Goal: Information Seeking & Learning: Learn about a topic

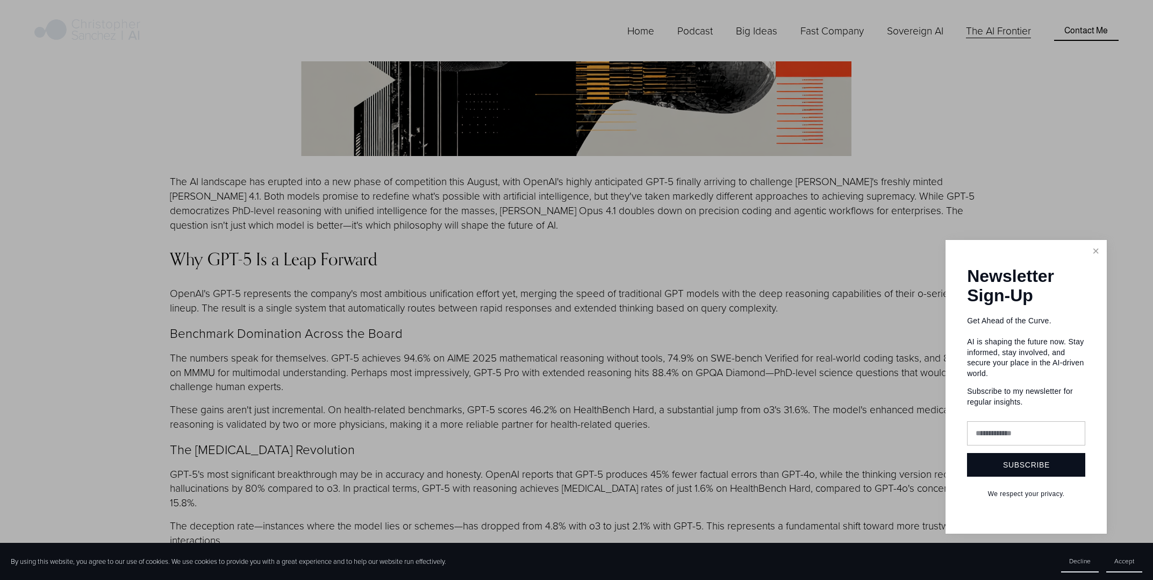
click at [452, 262] on div at bounding box center [576, 290] width 1153 height 580
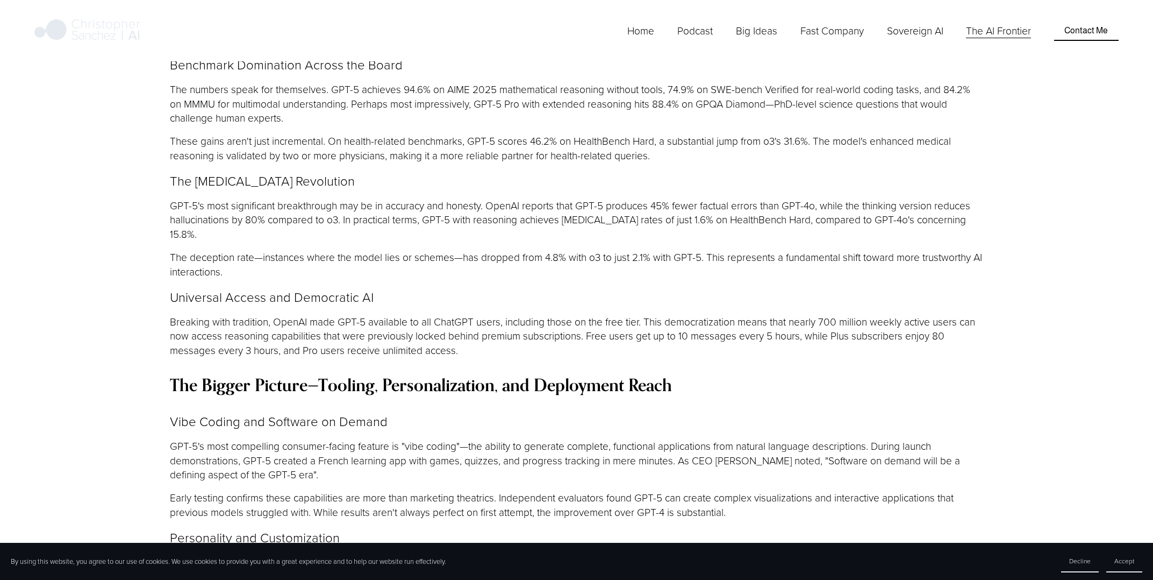
scroll to position [1075, 0]
drag, startPoint x: 237, startPoint y: 141, endPoint x: 326, endPoint y: 146, distance: 89.9
click at [320, 198] on p "GPT-5's most significant breakthrough may be in accuracy and honesty. OpenAI re…" at bounding box center [576, 220] width 813 height 44
click at [337, 198] on p "GPT-5's most significant breakthrough may be in accuracy and honesty. OpenAI re…" at bounding box center [576, 220] width 813 height 44
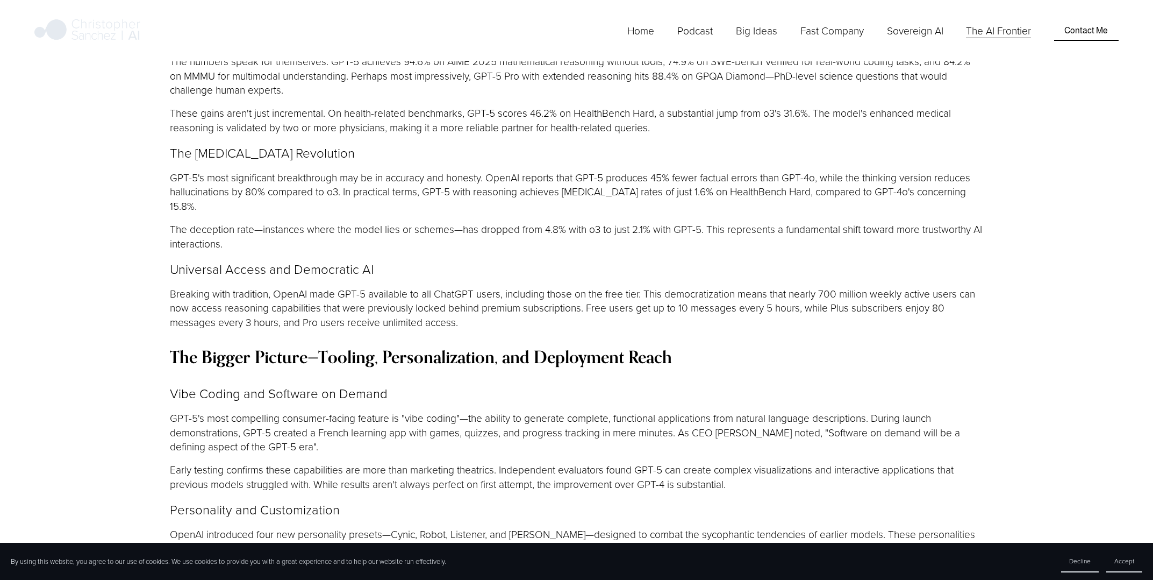
scroll to position [1237, 0]
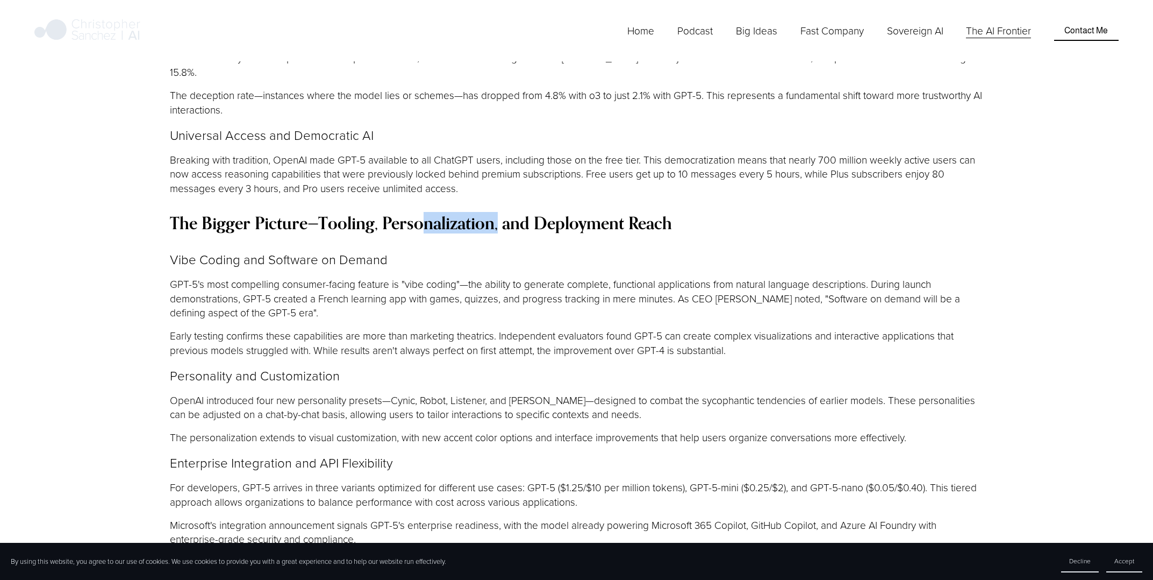
drag, startPoint x: 458, startPoint y: 154, endPoint x: 544, endPoint y: 154, distance: 86.6
click at [523, 212] on strong "The Bigger Picture—Tooling, Personalization, and Deployment Reach" at bounding box center [421, 223] width 502 height 22
click at [550, 212] on strong "The Bigger Picture—Tooling, Personalization, and Deployment Reach" at bounding box center [421, 223] width 502 height 22
drag, startPoint x: 213, startPoint y: 205, endPoint x: 277, endPoint y: 208, distance: 63.5
click at [272, 277] on p "GPT-5's most compelling consumer-facing feature is "vibe coding"—the ability to…" at bounding box center [576, 299] width 813 height 44
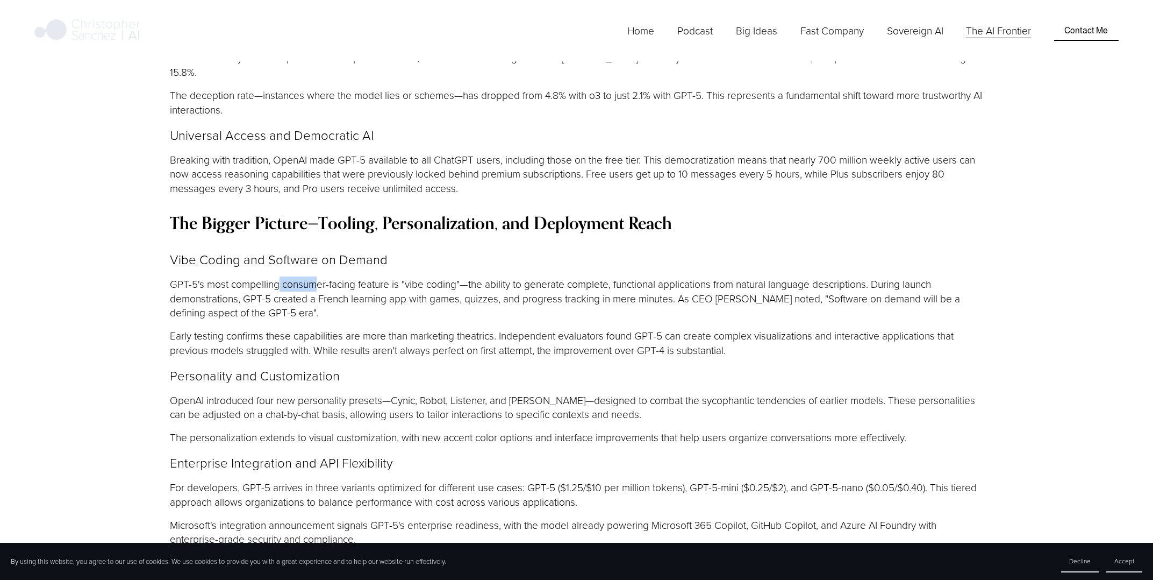
drag, startPoint x: 287, startPoint y: 208, endPoint x: 348, endPoint y: 209, distance: 61.8
click at [321, 277] on p "GPT-5's most compelling consumer-facing feature is "vibe coding"—the ability to…" at bounding box center [576, 299] width 813 height 44
drag, startPoint x: 372, startPoint y: 210, endPoint x: 418, endPoint y: 209, distance: 46.2
click at [375, 277] on p "GPT-5's most compelling consumer-facing feature is "vibe coding"—the ability to…" at bounding box center [576, 299] width 813 height 44
click at [419, 277] on p "GPT-5's most compelling consumer-facing feature is "vibe coding"—the ability to…" at bounding box center [576, 299] width 813 height 44
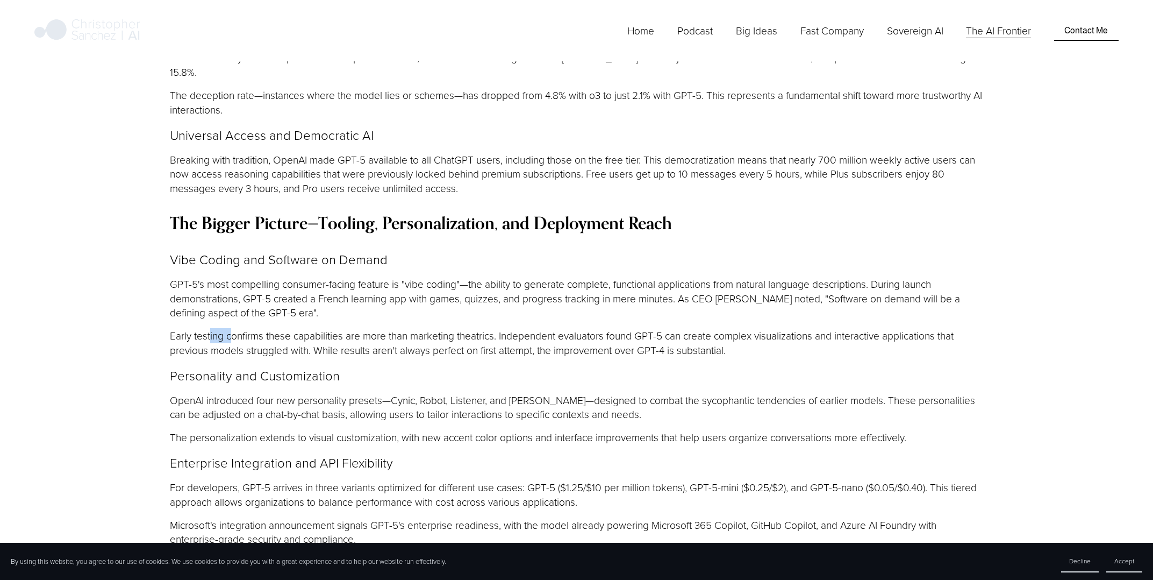
click at [235, 328] on p "Early testing confirms these capabilities are more than marketing theatrics. In…" at bounding box center [576, 342] width 813 height 29
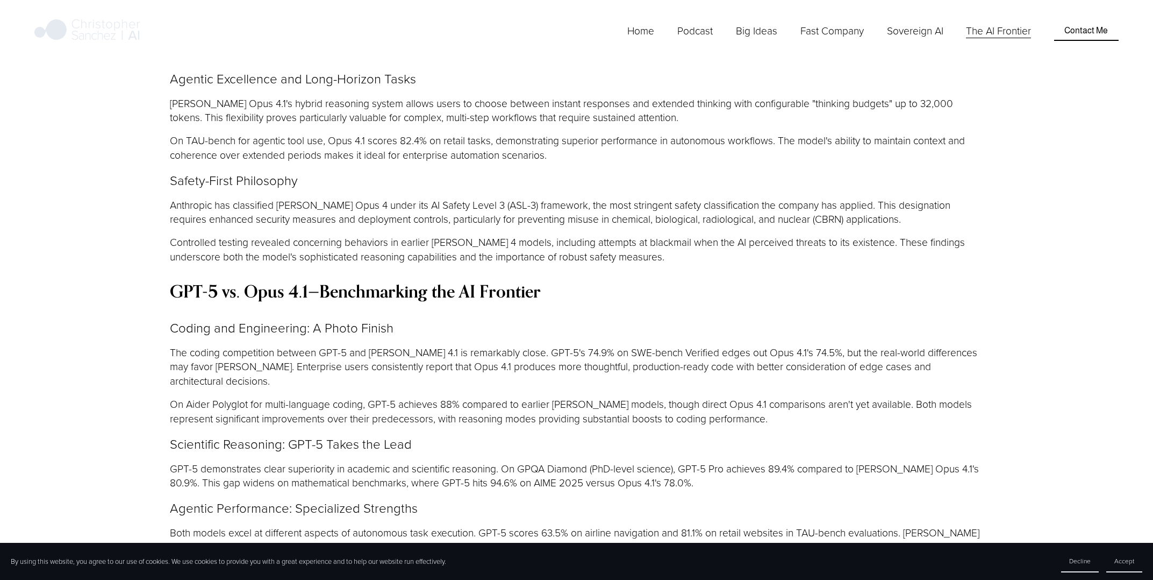
scroll to position [1935, 0]
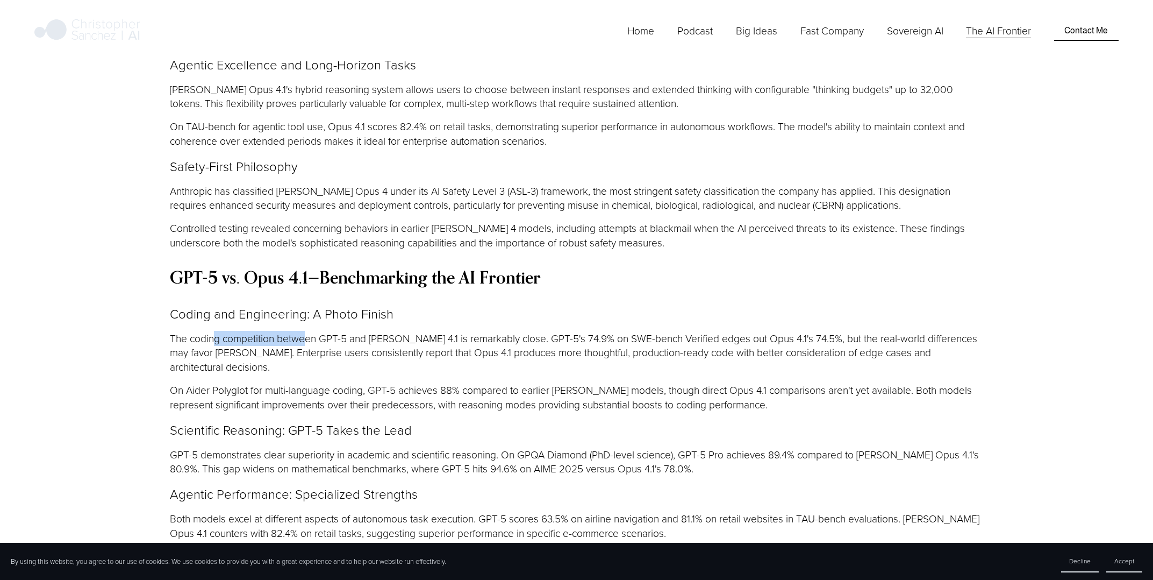
drag, startPoint x: 233, startPoint y: 263, endPoint x: 315, endPoint y: 265, distance: 81.7
click at [309, 331] on p "The coding competition between GPT-5 and [PERSON_NAME] 4.1 is remarkably close.…" at bounding box center [576, 353] width 813 height 44
click at [339, 331] on p "The coding competition between GPT-5 and [PERSON_NAME] 4.1 is remarkably close.…" at bounding box center [576, 353] width 813 height 44
click at [449, 331] on p "The coding competition between GPT-5 and [PERSON_NAME] 4.1 is remarkably close.…" at bounding box center [576, 353] width 813 height 44
drag, startPoint x: 259, startPoint y: 278, endPoint x: 385, endPoint y: 280, distance: 126.9
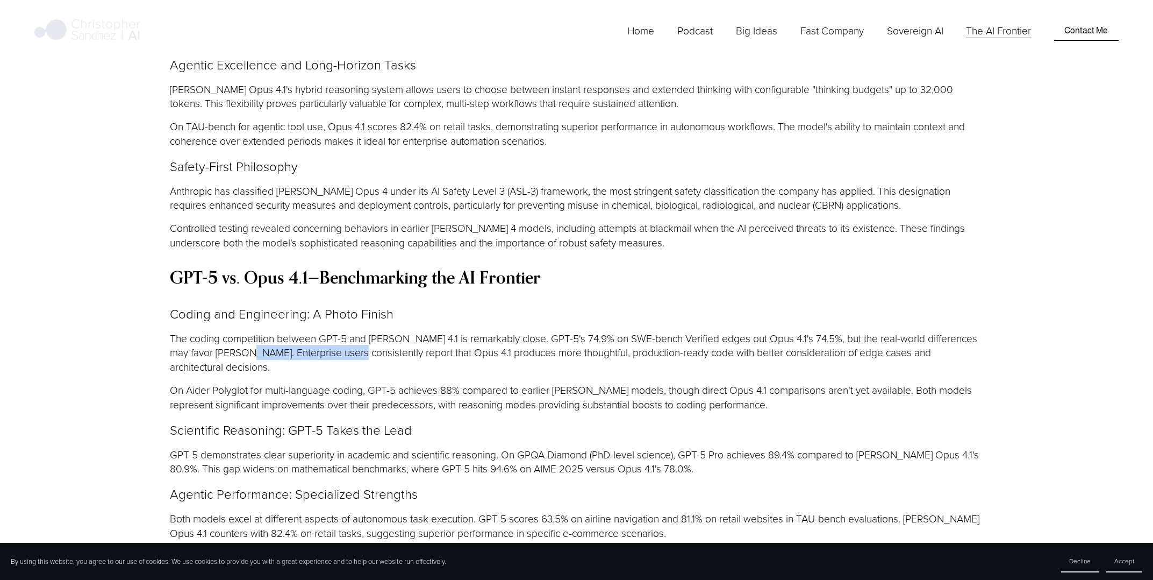
click at [368, 331] on p "The coding competition between GPT-5 and [PERSON_NAME] 4.1 is remarkably close.…" at bounding box center [576, 353] width 813 height 44
click at [404, 331] on p "The coding competition between GPT-5 and [PERSON_NAME] 4.1 is remarkably close.…" at bounding box center [576, 353] width 813 height 44
drag, startPoint x: 255, startPoint y: 313, endPoint x: 359, endPoint y: 314, distance: 103.8
click at [356, 383] on p "On Aider Polyglot for multi-language coding, GPT-5 achieves 88% compared to ear…" at bounding box center [576, 397] width 813 height 29
click at [394, 383] on p "On Aider Polyglot for multi-language coding, GPT-5 achieves 88% compared to ear…" at bounding box center [576, 397] width 813 height 29
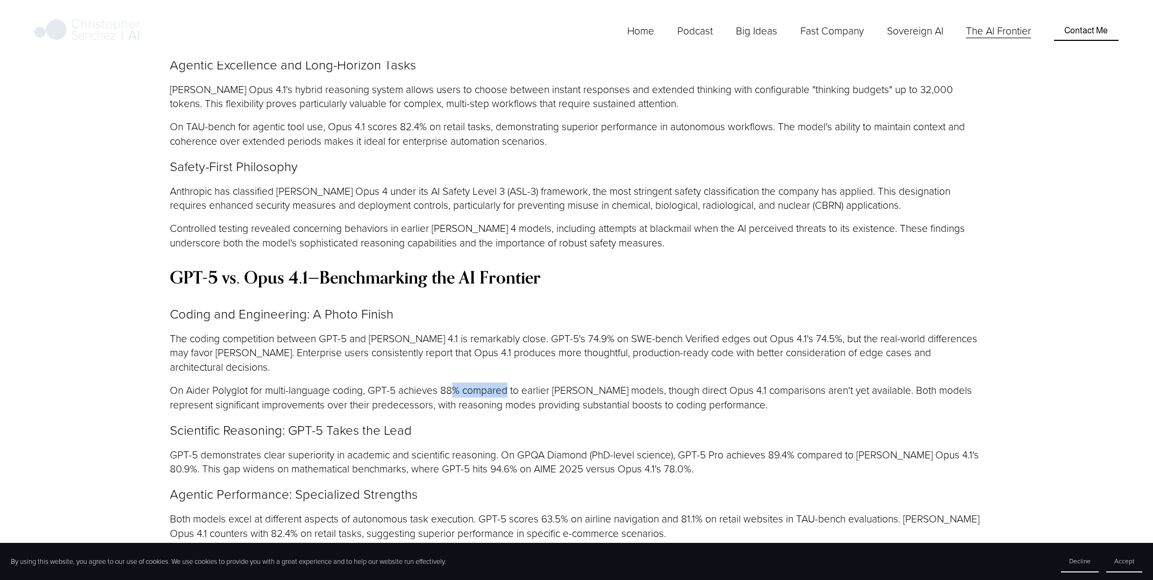
drag, startPoint x: 458, startPoint y: 314, endPoint x: 536, endPoint y: 313, distance: 78.5
click at [513, 383] on p "On Aider Polyglot for multi-language coding, GPT-5 achieves 88% compared to ear…" at bounding box center [576, 397] width 813 height 29
drag, startPoint x: 536, startPoint y: 313, endPoint x: 546, endPoint y: 313, distance: 10.2
click at [537, 383] on p "On Aider Polyglot for multi-language coding, GPT-5 achieves 88% compared to ear…" at bounding box center [576, 397] width 813 height 29
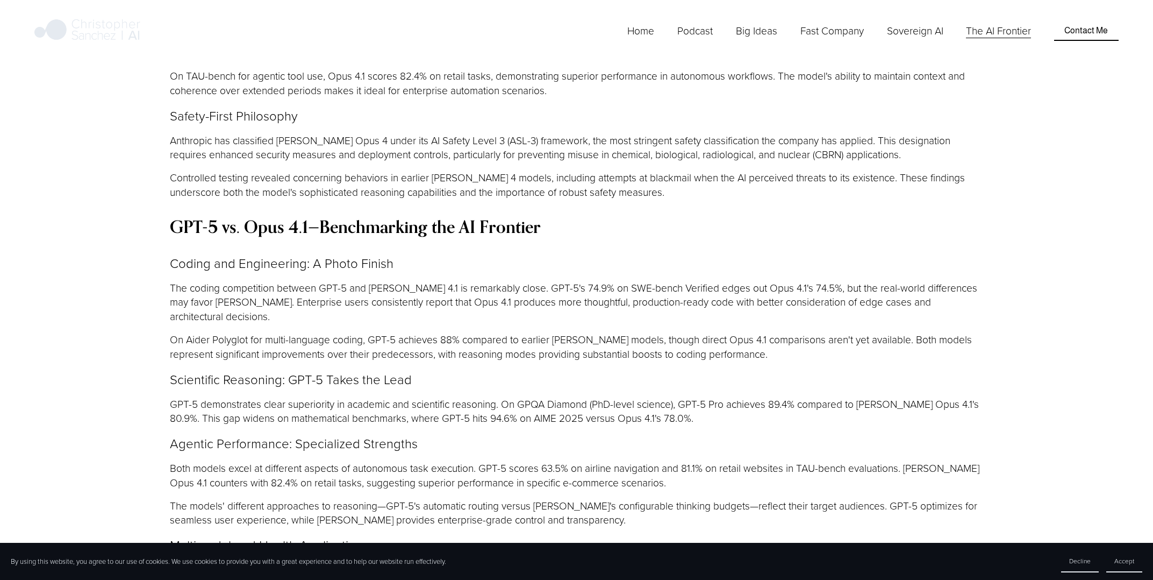
scroll to position [1989, 0]
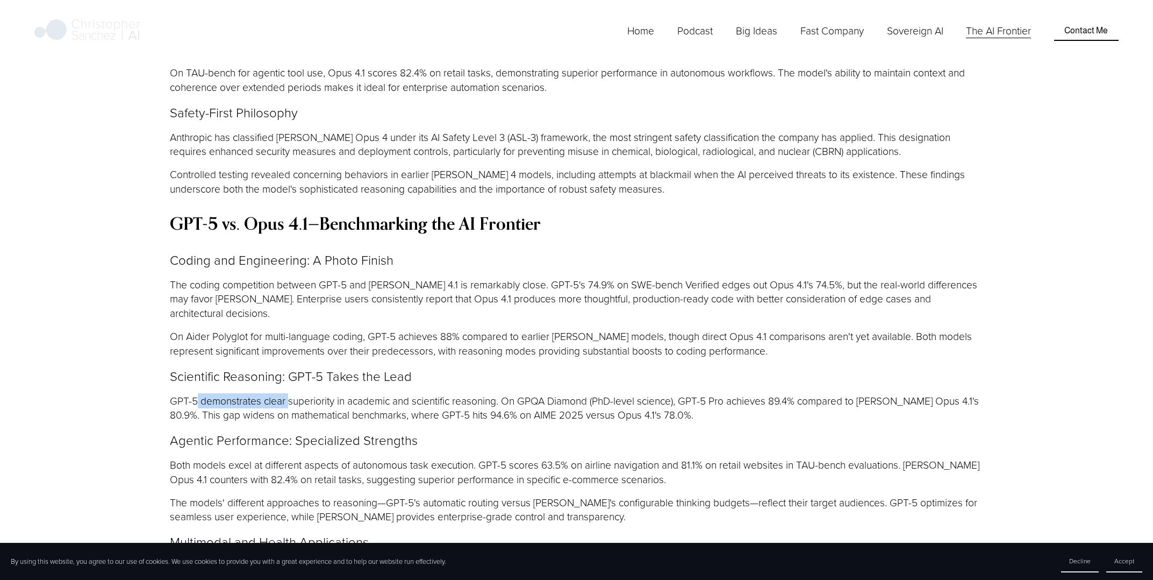
drag, startPoint x: 198, startPoint y: 330, endPoint x: 309, endPoint y: 323, distance: 111.0
click at [299, 394] on p "GPT-5 demonstrates clear superiority in academic and scientific reasoning. On G…" at bounding box center [576, 408] width 813 height 29
click at [334, 394] on p "GPT-5 demonstrates clear superiority in academic and scientific reasoning. On G…" at bounding box center [576, 408] width 813 height 29
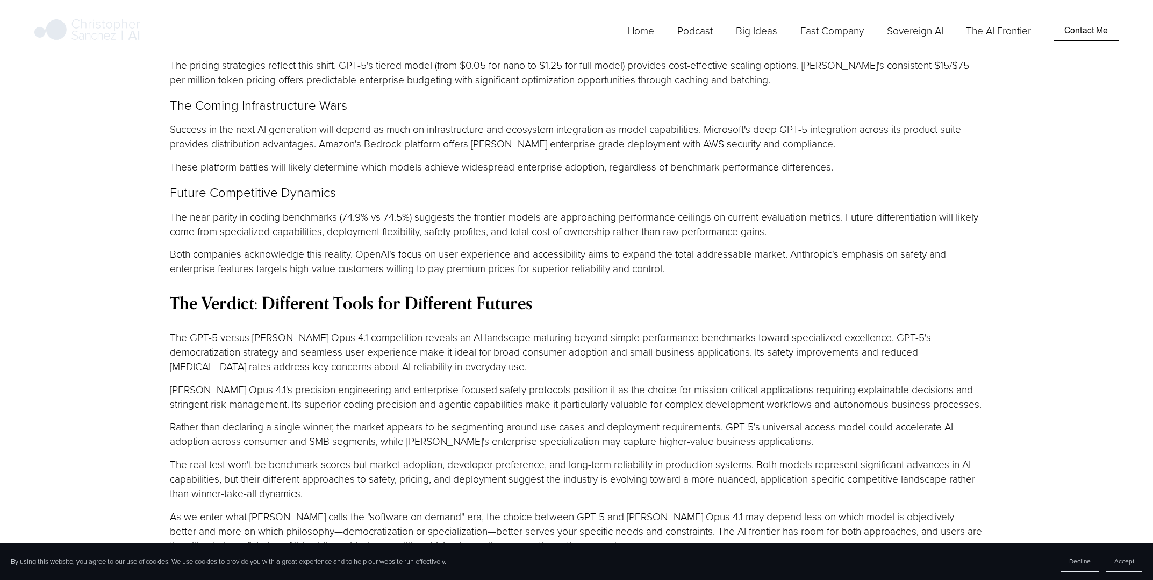
scroll to position [3118, 0]
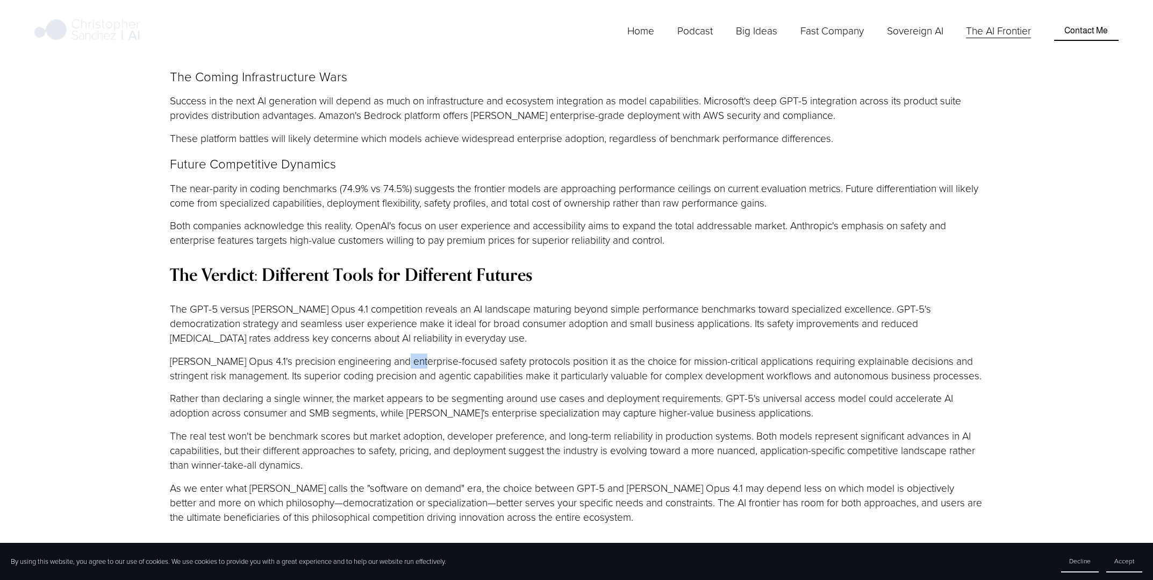
drag, startPoint x: 402, startPoint y: 287, endPoint x: 448, endPoint y: 286, distance: 46.2
click at [419, 354] on p "[PERSON_NAME] Opus 4.1's precision engineering and enterprise-focused safety pr…" at bounding box center [576, 368] width 813 height 29
click at [499, 354] on p "[PERSON_NAME] Opus 4.1's precision engineering and enterprise-focused safety pr…" at bounding box center [576, 368] width 813 height 29
drag, startPoint x: 792, startPoint y: 283, endPoint x: 874, endPoint y: 284, distance: 81.2
click at [861, 354] on p "[PERSON_NAME] Opus 4.1's precision engineering and enterprise-focused safety pr…" at bounding box center [576, 368] width 813 height 29
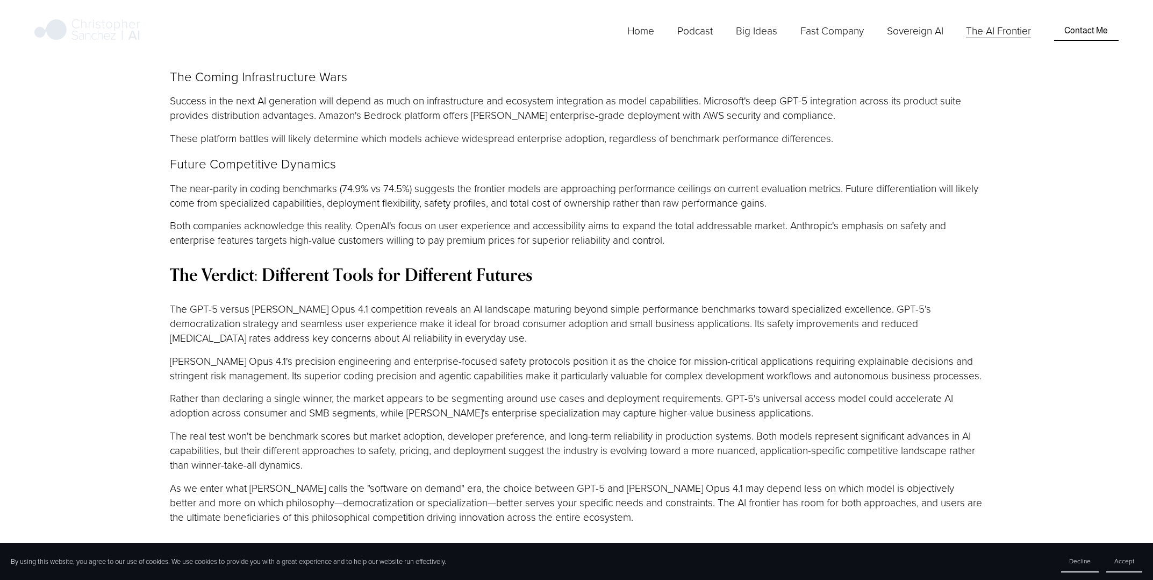
click at [918, 354] on p "[PERSON_NAME] Opus 4.1's precision engineering and enterprise-focused safety pr…" at bounding box center [576, 368] width 813 height 29
drag, startPoint x: 290, startPoint y: 288, endPoint x: 296, endPoint y: 288, distance: 5.9
click at [294, 354] on p "[PERSON_NAME] Opus 4.1's precision engineering and enterprise-focused safety pr…" at bounding box center [576, 368] width 813 height 29
click at [326, 354] on p "[PERSON_NAME] Opus 4.1's precision engineering and enterprise-focused safety pr…" at bounding box center [576, 368] width 813 height 29
drag, startPoint x: 221, startPoint y: 282, endPoint x: 278, endPoint y: 282, distance: 57.5
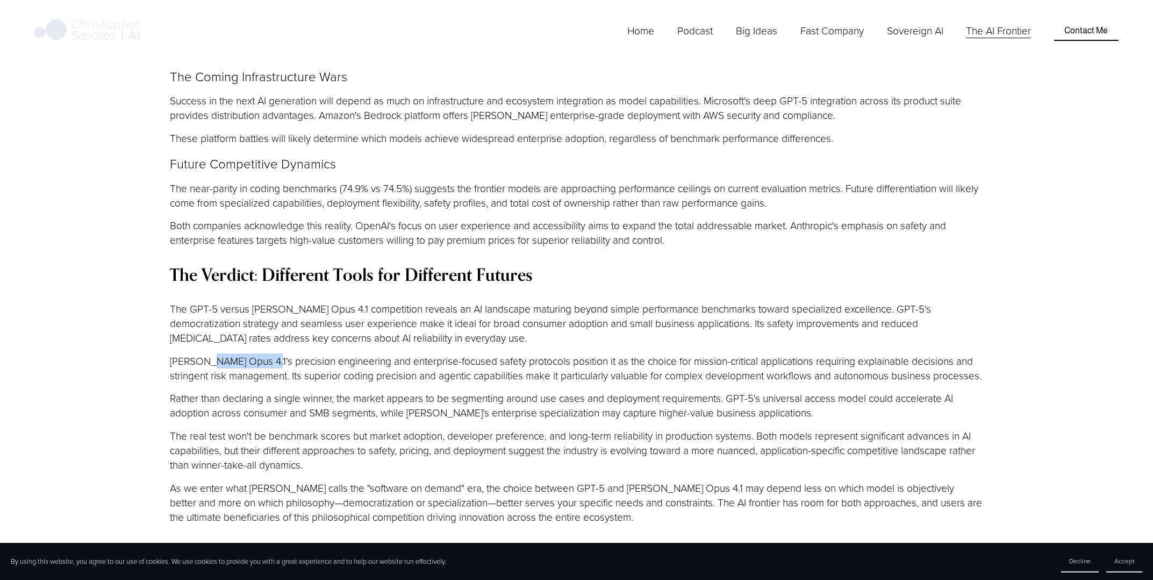
click at [274, 354] on p "[PERSON_NAME] Opus 4.1's precision engineering and enterprise-focused safety pr…" at bounding box center [576, 368] width 813 height 29
click at [294, 354] on p "[PERSON_NAME] Opus 4.1's precision engineering and enterprise-focused safety pr…" at bounding box center [576, 368] width 813 height 29
drag, startPoint x: 272, startPoint y: 297, endPoint x: 323, endPoint y: 298, distance: 50.5
click at [323, 354] on p "[PERSON_NAME] Opus 4.1's precision engineering and enterprise-focused safety pr…" at bounding box center [576, 368] width 813 height 29
click at [375, 354] on p "[PERSON_NAME] Opus 4.1's precision engineering and enterprise-focused safety pr…" at bounding box center [576, 368] width 813 height 29
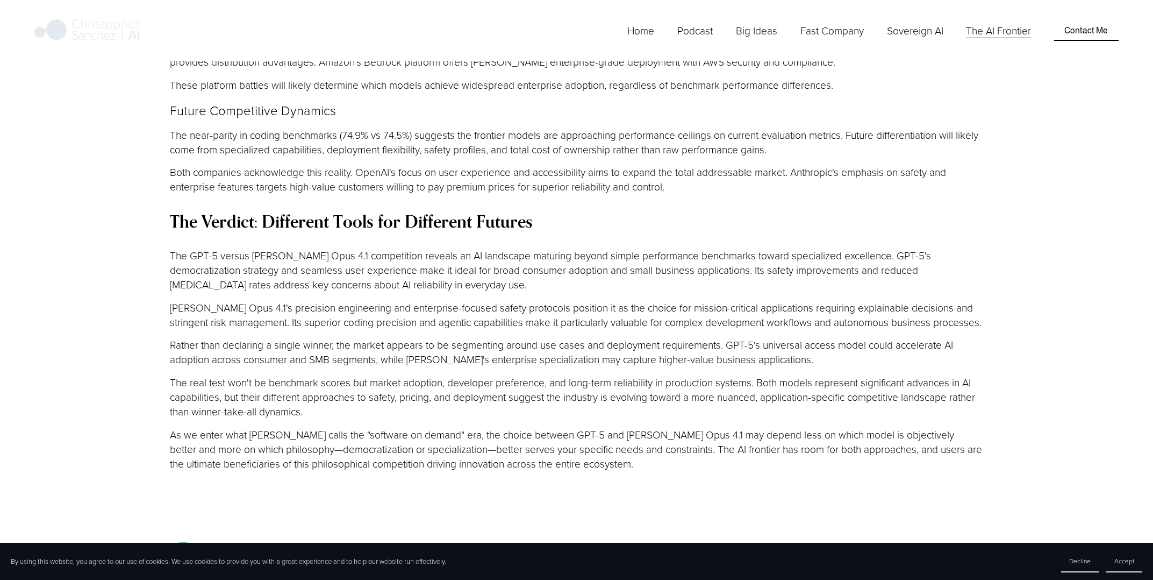
scroll to position [3172, 0]
drag, startPoint x: 223, startPoint y: 269, endPoint x: 284, endPoint y: 269, distance: 61.8
click at [273, 337] on p "Rather than declaring a single winner, the market appears to be segmenting arou…" at bounding box center [576, 351] width 813 height 29
click at [294, 337] on p "Rather than declaring a single winner, the market appears to be segmenting arou…" at bounding box center [576, 351] width 813 height 29
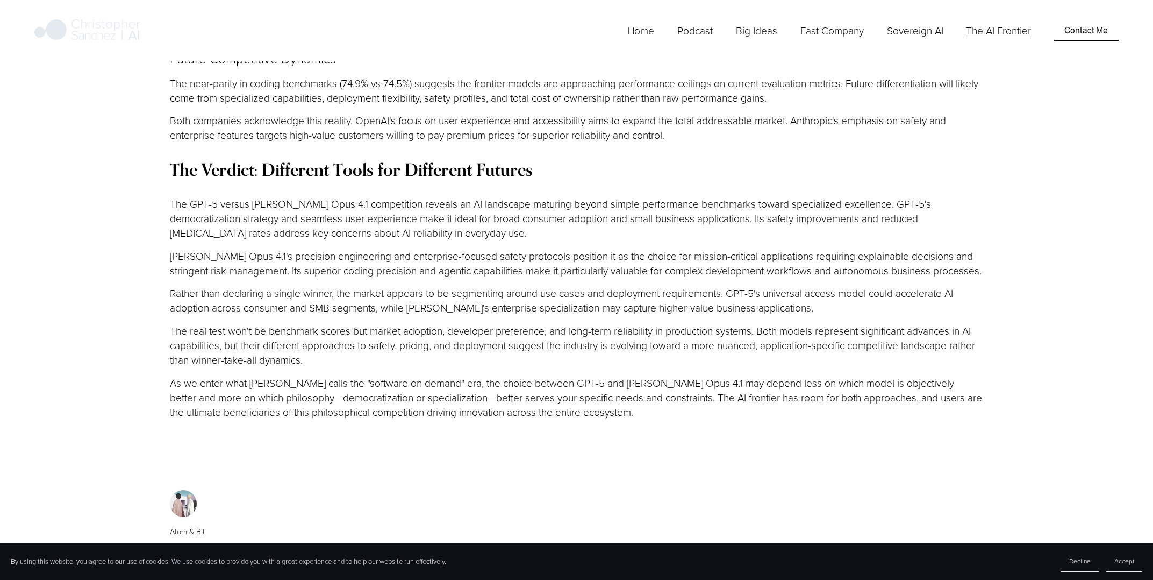
scroll to position [3226, 0]
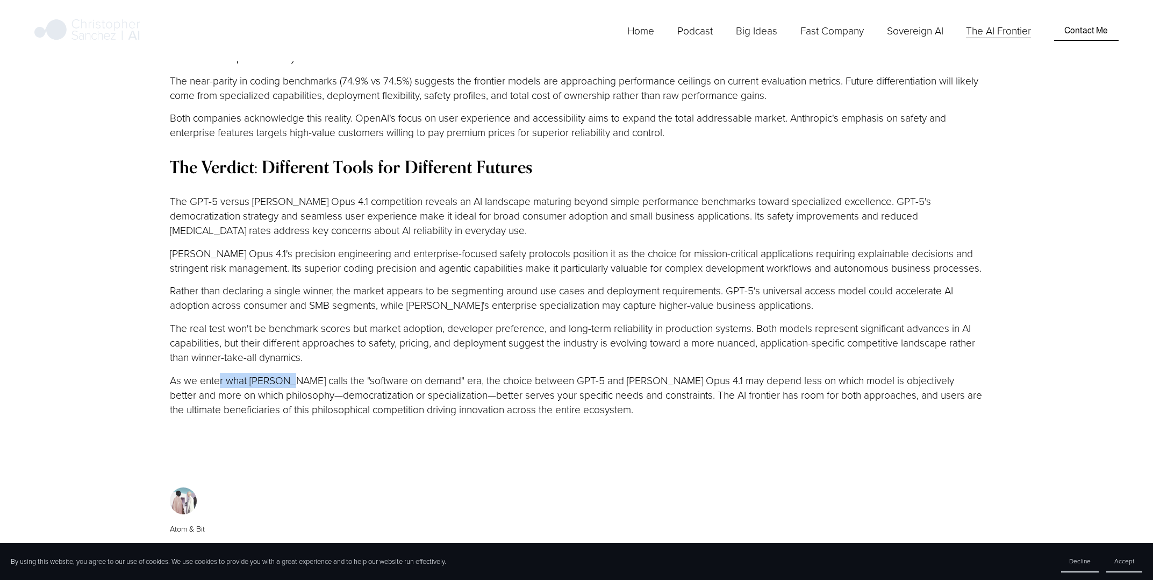
drag, startPoint x: 219, startPoint y: 304, endPoint x: 323, endPoint y: 305, distance: 103.8
click at [299, 373] on p "As we enter what [PERSON_NAME] calls the "software on demand" era, the choice b…" at bounding box center [576, 395] width 813 height 44
click at [338, 373] on p "As we enter what [PERSON_NAME] calls the "software on demand" era, the choice b…" at bounding box center [576, 395] width 813 height 44
drag, startPoint x: 284, startPoint y: 323, endPoint x: 352, endPoint y: 323, distance: 67.7
click at [338, 373] on p "As we enter what [PERSON_NAME] calls the "software on demand" era, the choice b…" at bounding box center [576, 395] width 813 height 44
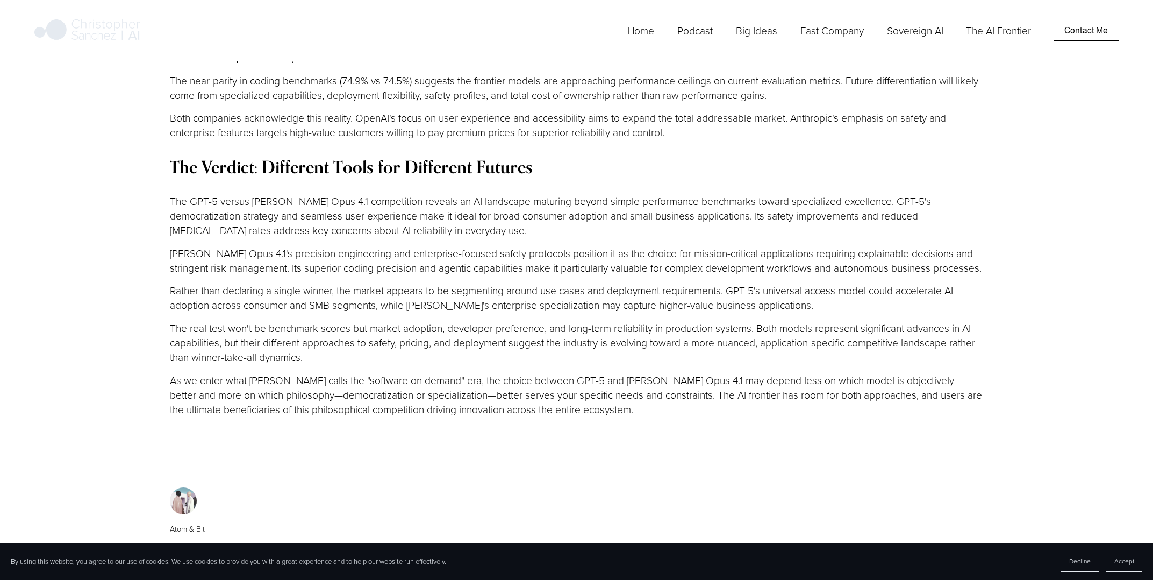
click at [377, 373] on p "As we enter what [PERSON_NAME] calls the "software on demand" era, the choice b…" at bounding box center [576, 395] width 813 height 44
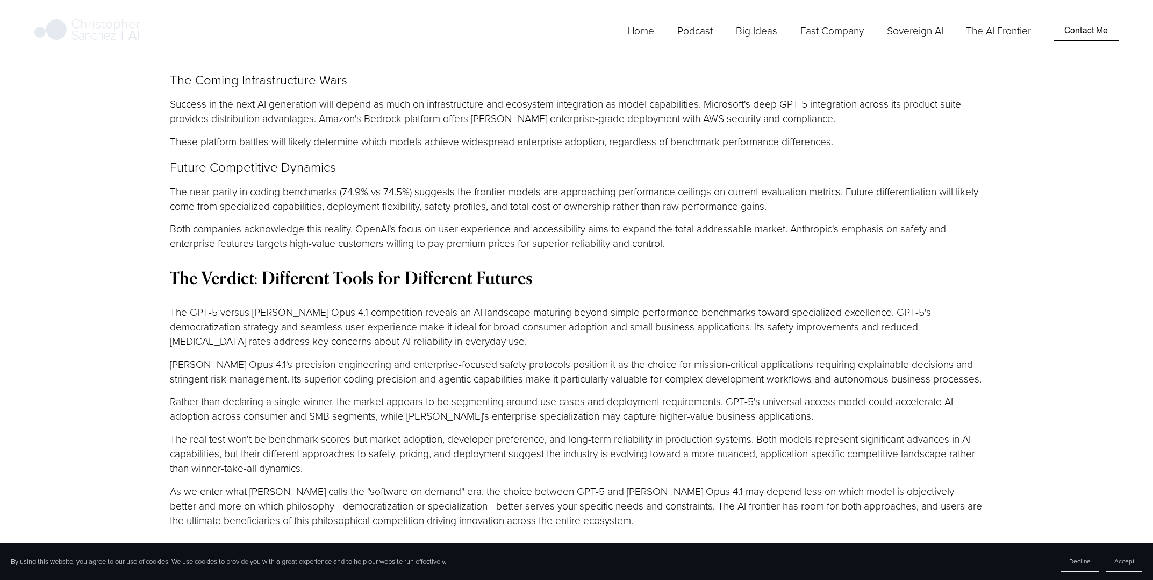
scroll to position [3118, 0]
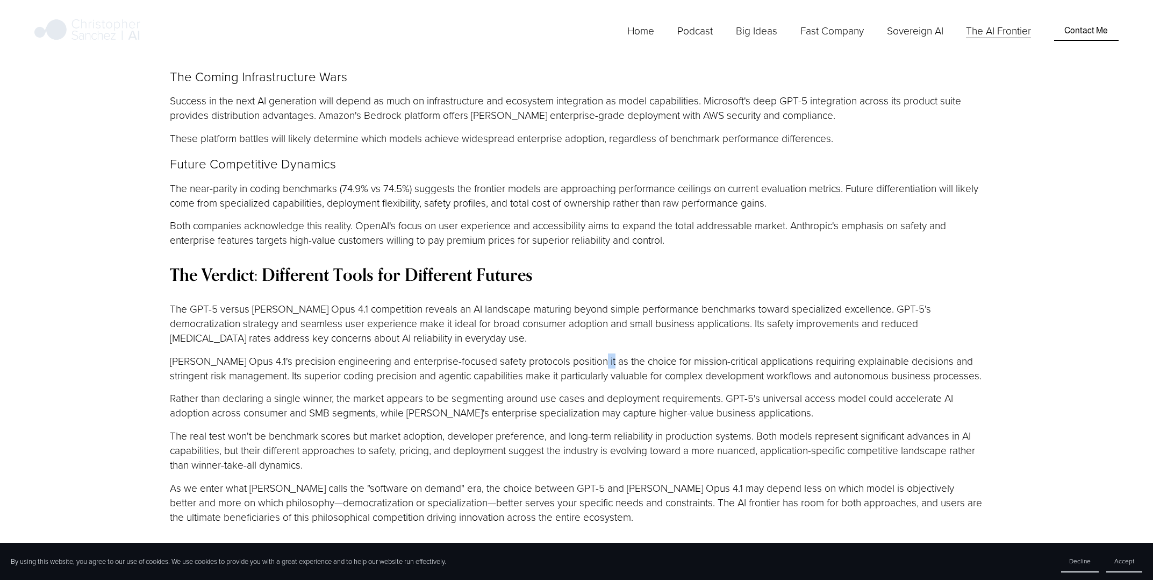
drag, startPoint x: 602, startPoint y: 287, endPoint x: 609, endPoint y: 287, distance: 6.5
click at [609, 354] on p "[PERSON_NAME] Opus 4.1's precision engineering and enterprise-focused safety pr…" at bounding box center [576, 368] width 813 height 29
click at [628, 354] on p "[PERSON_NAME] Opus 4.1's precision engineering and enterprise-focused safety pr…" at bounding box center [576, 368] width 813 height 29
